Goal: Browse casually

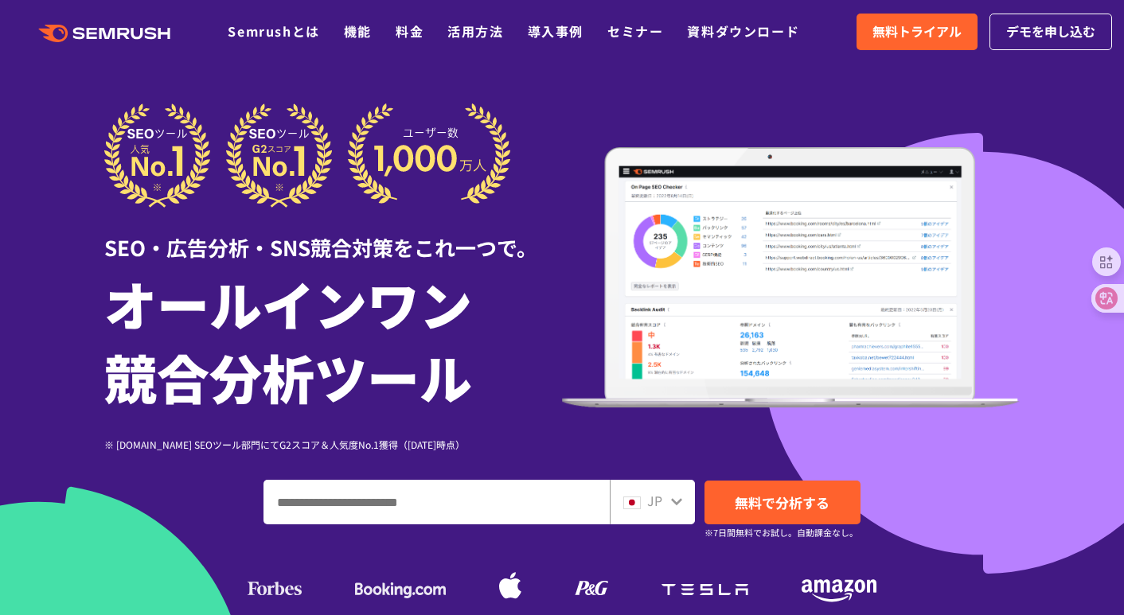
click at [680, 247] on img at bounding box center [791, 277] width 458 height 261
click at [16, 358] on div at bounding box center [562, 443] width 1124 height 887
